Goal: Use online tool/utility: Use online tool/utility

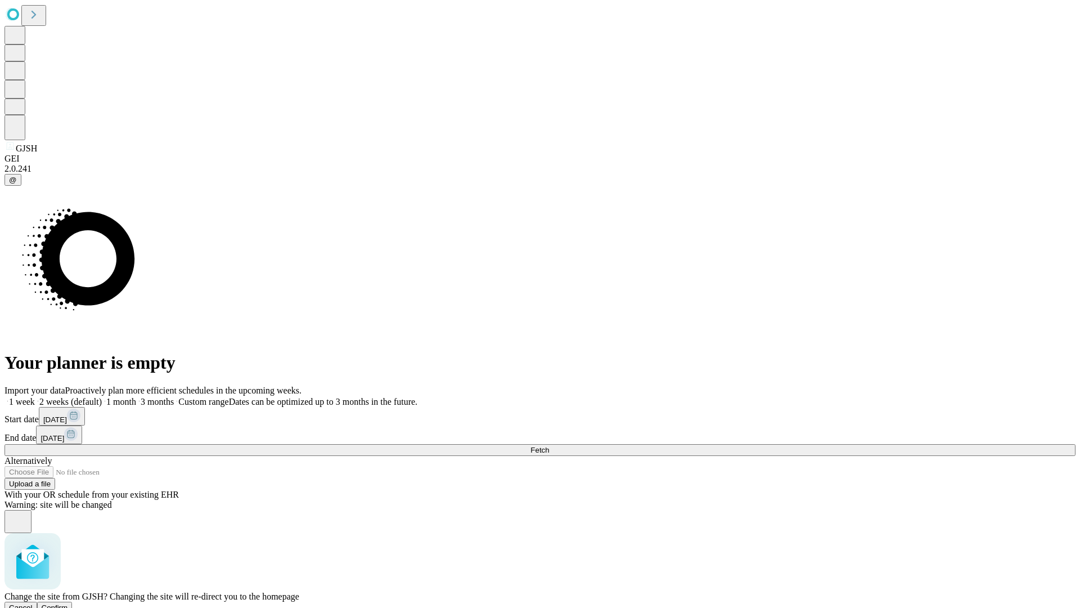
click at [68, 603] on span "Confirm" at bounding box center [55, 607] width 26 height 8
click at [35, 397] on label "1 week" at bounding box center [20, 402] width 30 height 10
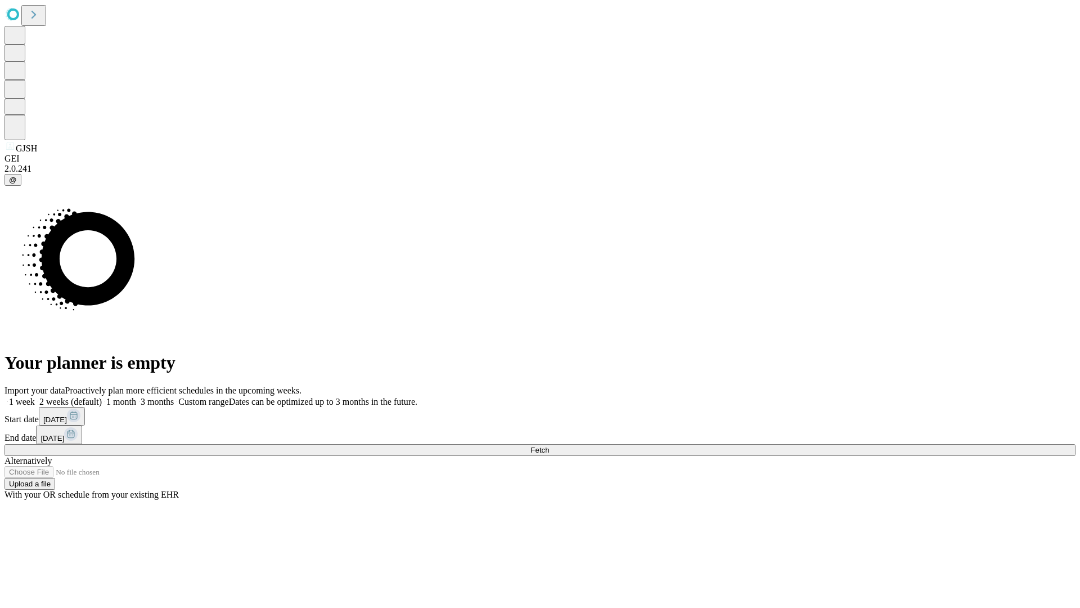
click at [549, 446] on span "Fetch" at bounding box center [539, 450] width 19 height 8
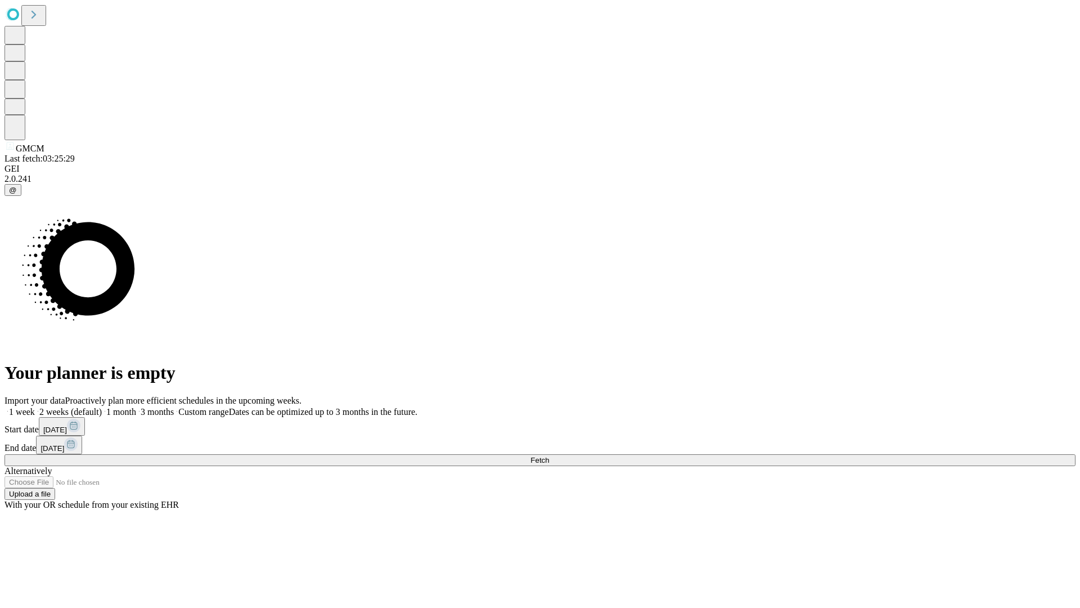
click at [549, 456] on span "Fetch" at bounding box center [539, 460] width 19 height 8
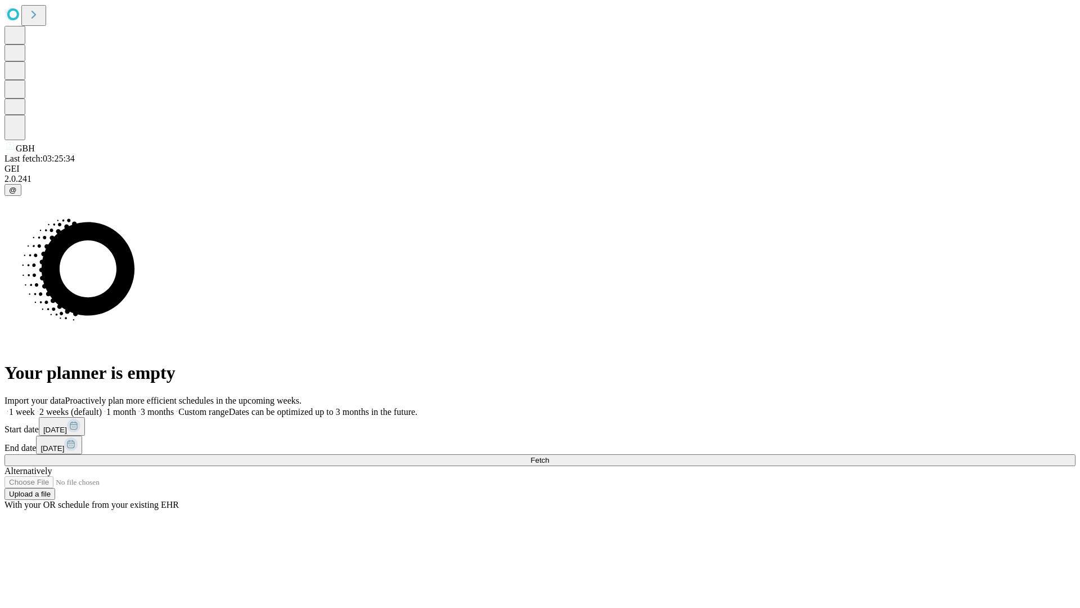
click at [35, 407] on label "1 week" at bounding box center [20, 412] width 30 height 10
click at [549, 456] on span "Fetch" at bounding box center [539, 460] width 19 height 8
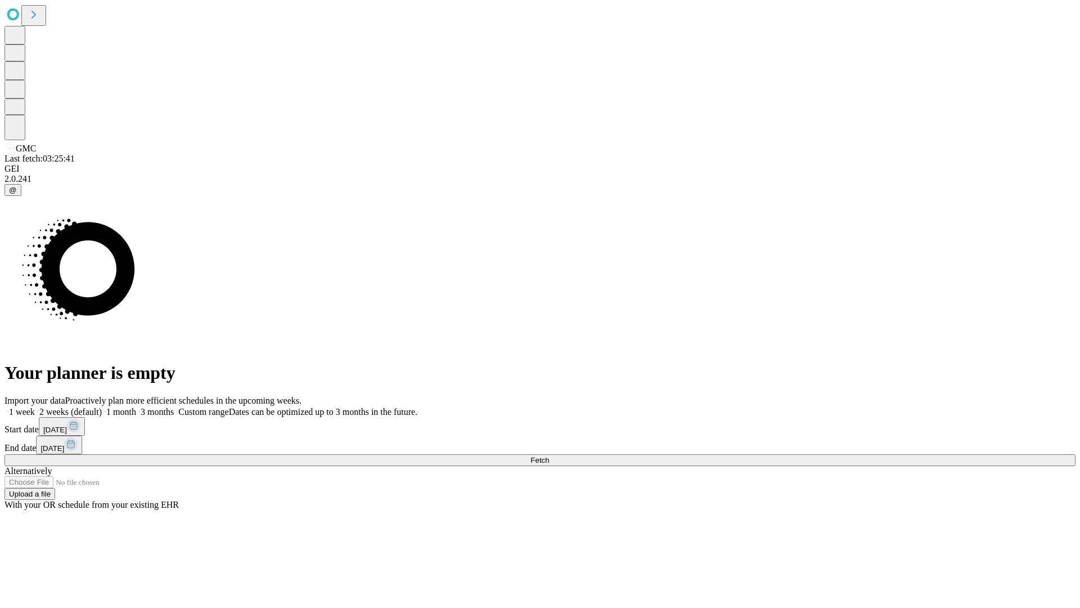
click at [35, 407] on label "1 week" at bounding box center [20, 412] width 30 height 10
click at [549, 456] on span "Fetch" at bounding box center [539, 460] width 19 height 8
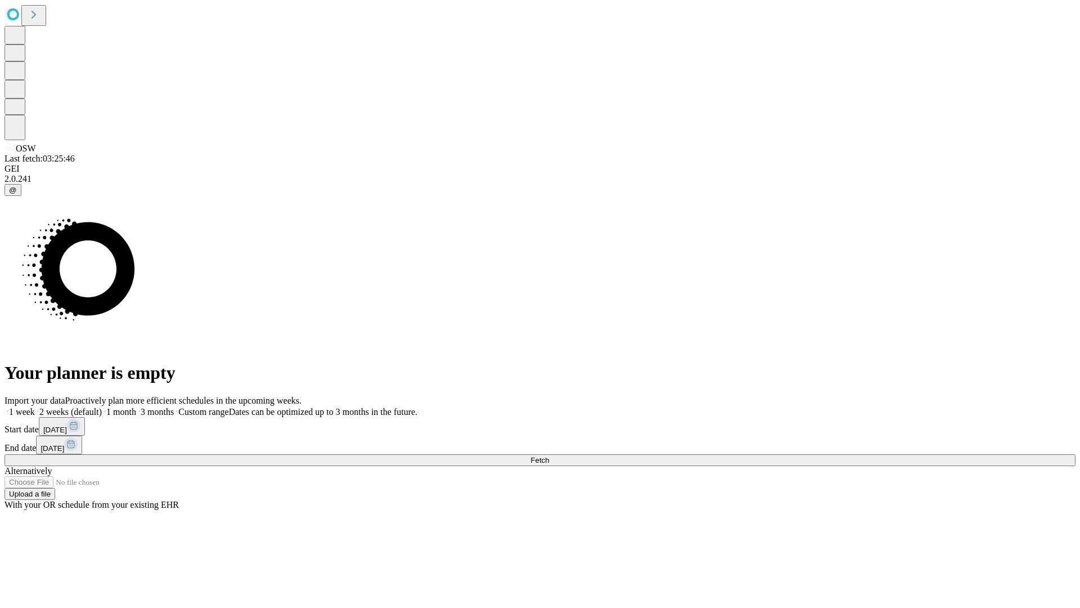
click at [35, 407] on label "1 week" at bounding box center [20, 412] width 30 height 10
click at [549, 456] on span "Fetch" at bounding box center [539, 460] width 19 height 8
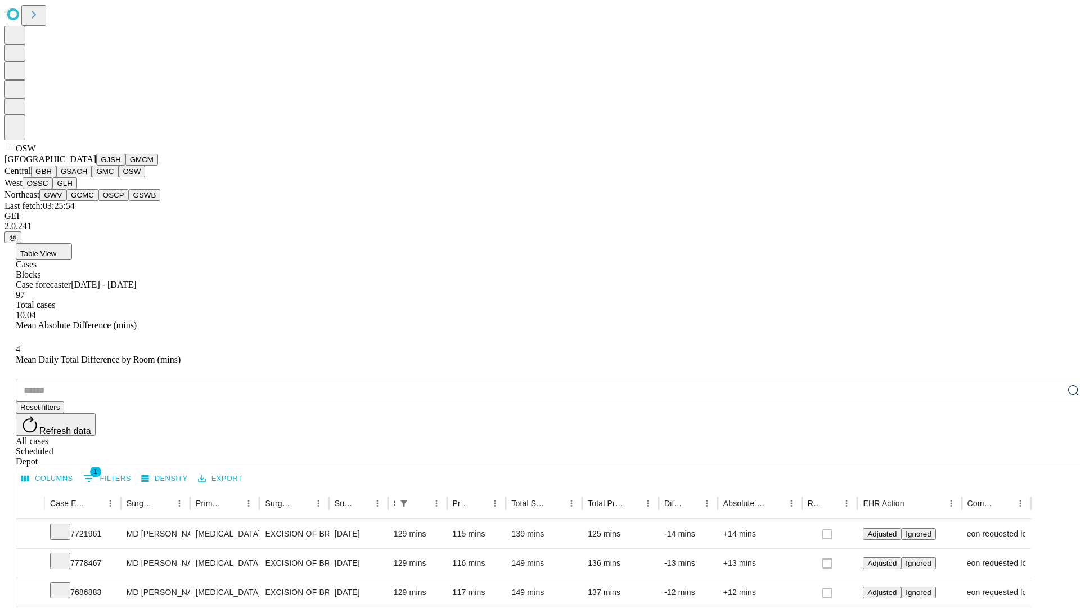
click at [53, 189] on button "OSSC" at bounding box center [38, 183] width 30 height 12
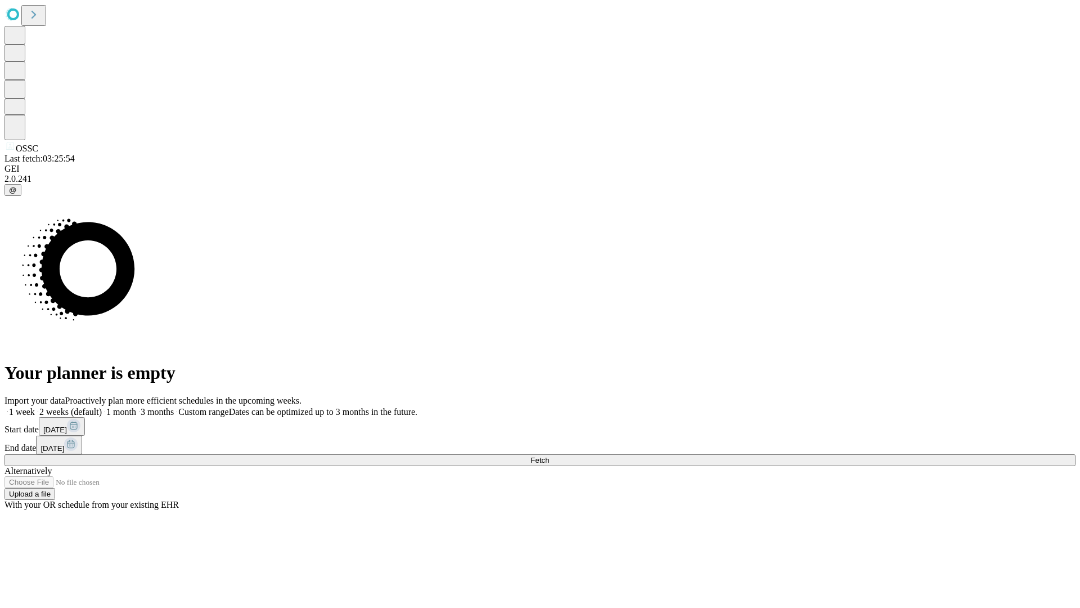
click at [35, 407] on label "1 week" at bounding box center [20, 412] width 30 height 10
click at [549, 456] on span "Fetch" at bounding box center [539, 460] width 19 height 8
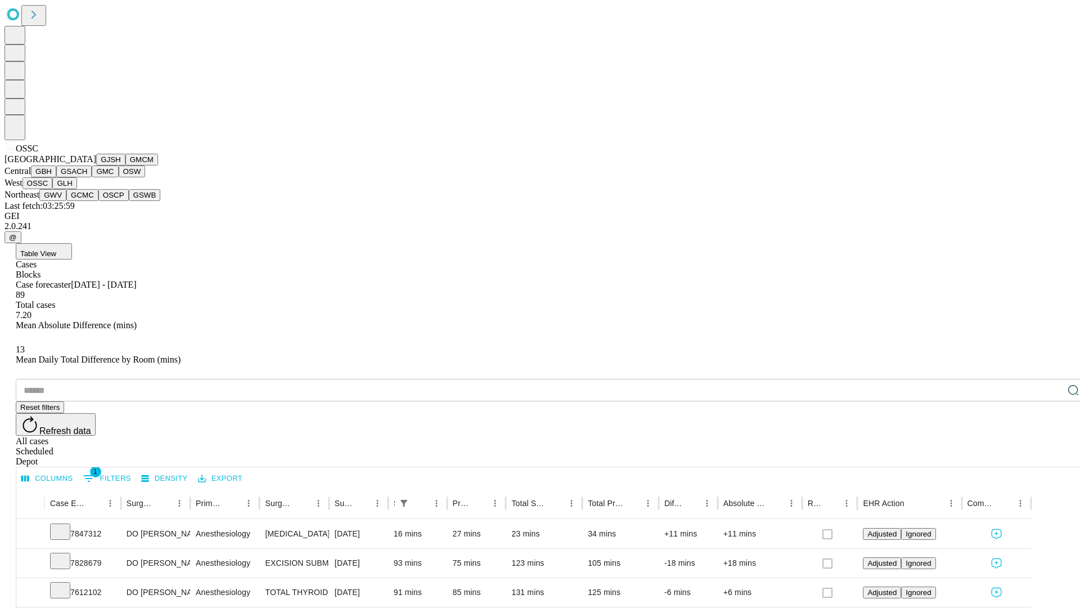
click at [77, 189] on button "GLH" at bounding box center [64, 183] width 24 height 12
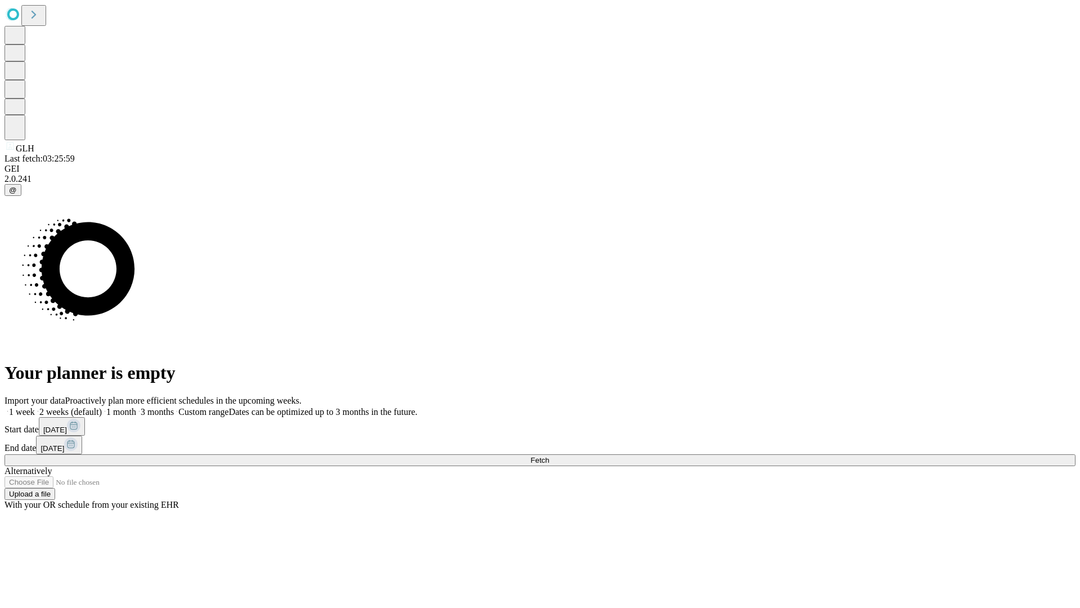
click at [35, 407] on label "1 week" at bounding box center [20, 412] width 30 height 10
click at [549, 456] on span "Fetch" at bounding box center [539, 460] width 19 height 8
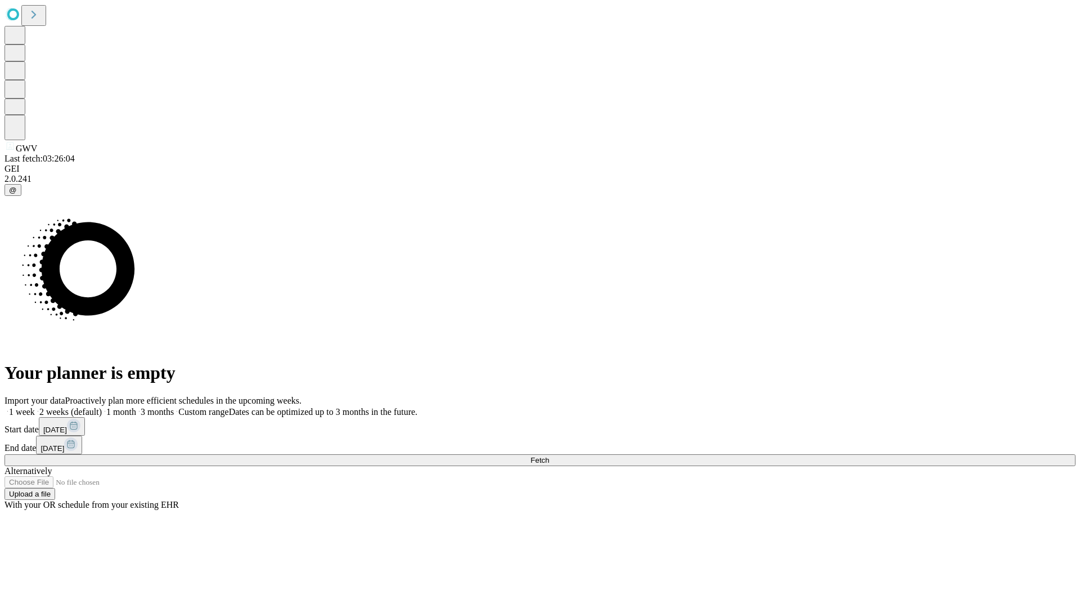
click at [35, 407] on label "1 week" at bounding box center [20, 412] width 30 height 10
click at [549, 456] on span "Fetch" at bounding box center [539, 460] width 19 height 8
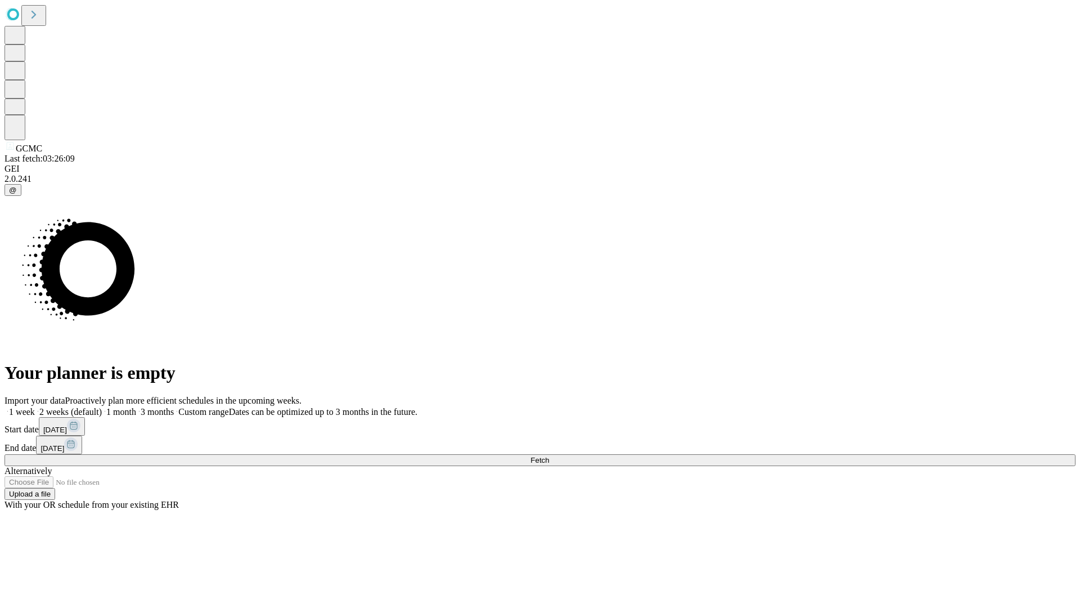
click at [35, 407] on label "1 week" at bounding box center [20, 412] width 30 height 10
click at [549, 456] on span "Fetch" at bounding box center [539, 460] width 19 height 8
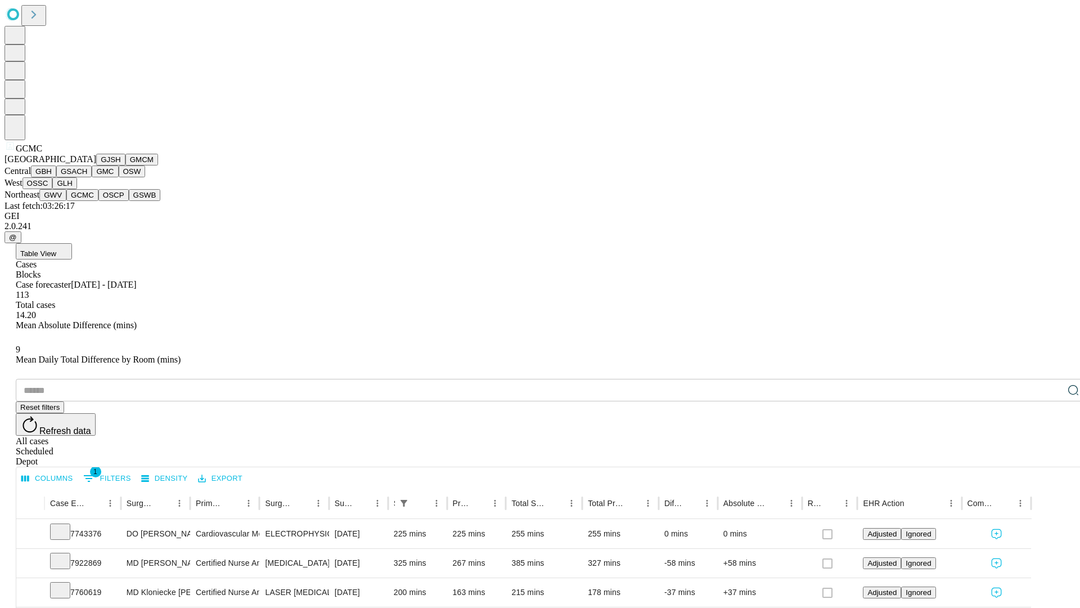
click at [98, 201] on button "OSCP" at bounding box center [113, 195] width 30 height 12
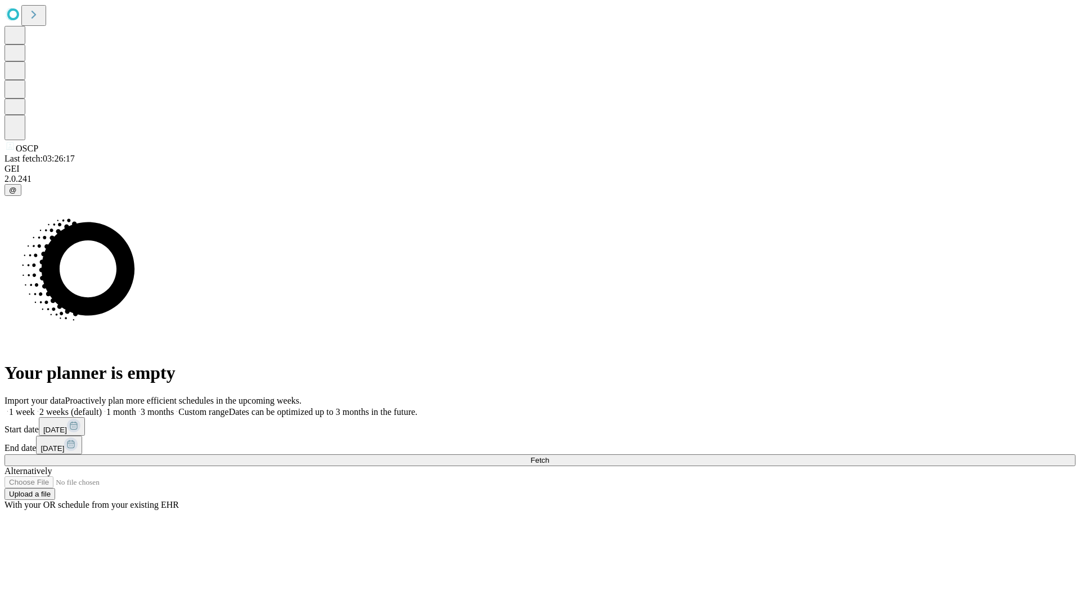
click at [549, 456] on span "Fetch" at bounding box center [539, 460] width 19 height 8
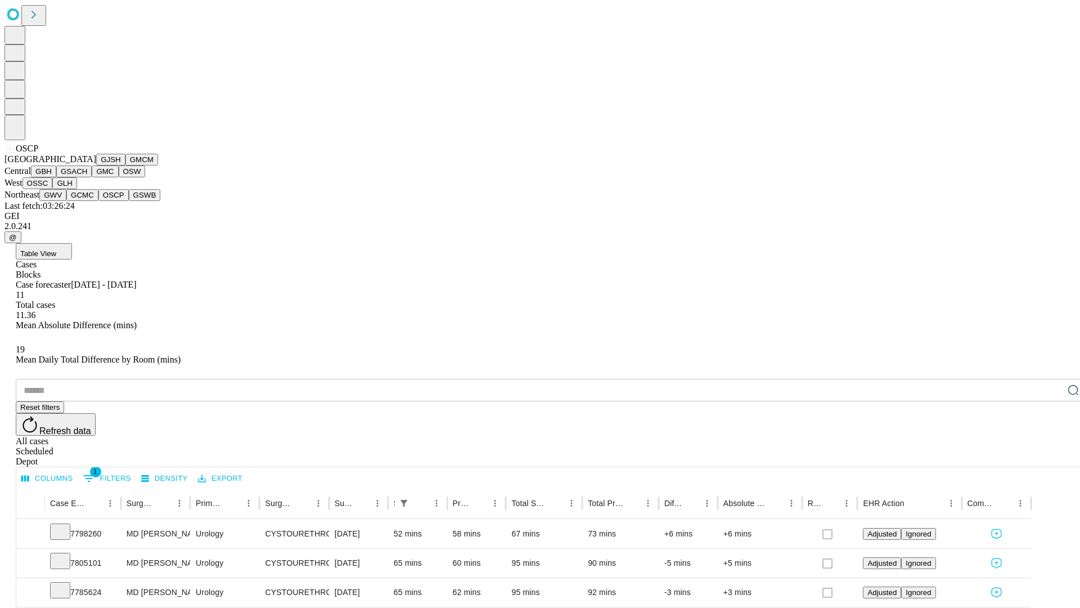
click at [129, 201] on button "GSWB" at bounding box center [145, 195] width 32 height 12
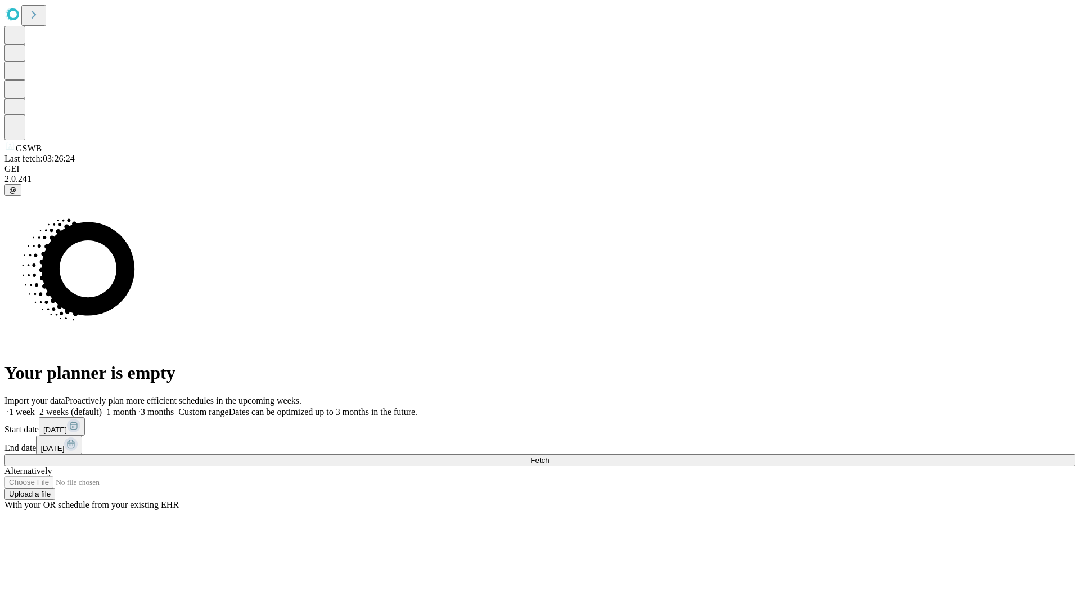
click at [35, 407] on label "1 week" at bounding box center [20, 412] width 30 height 10
click at [549, 456] on span "Fetch" at bounding box center [539, 460] width 19 height 8
